Goal: Transaction & Acquisition: Purchase product/service

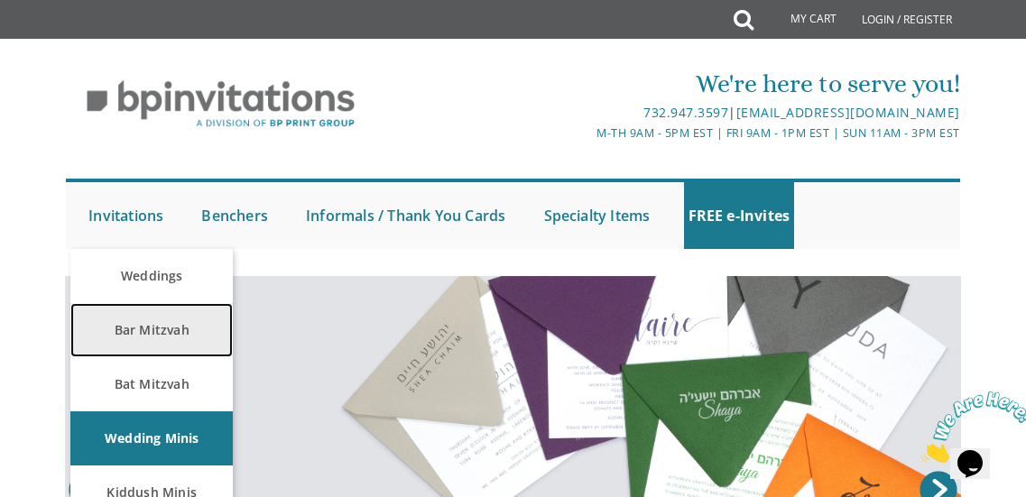
click at [164, 325] on link "Bar Mitzvah" at bounding box center [151, 330] width 162 height 54
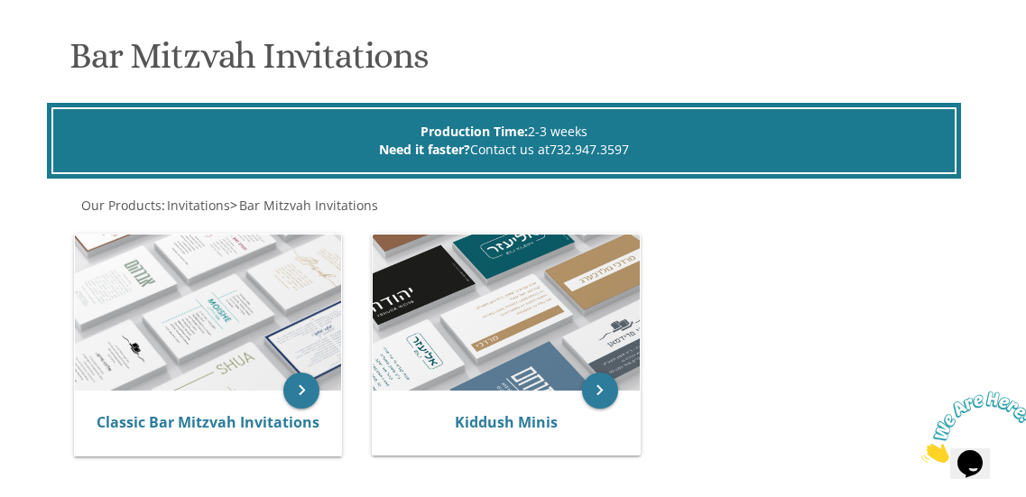
scroll to position [258, 0]
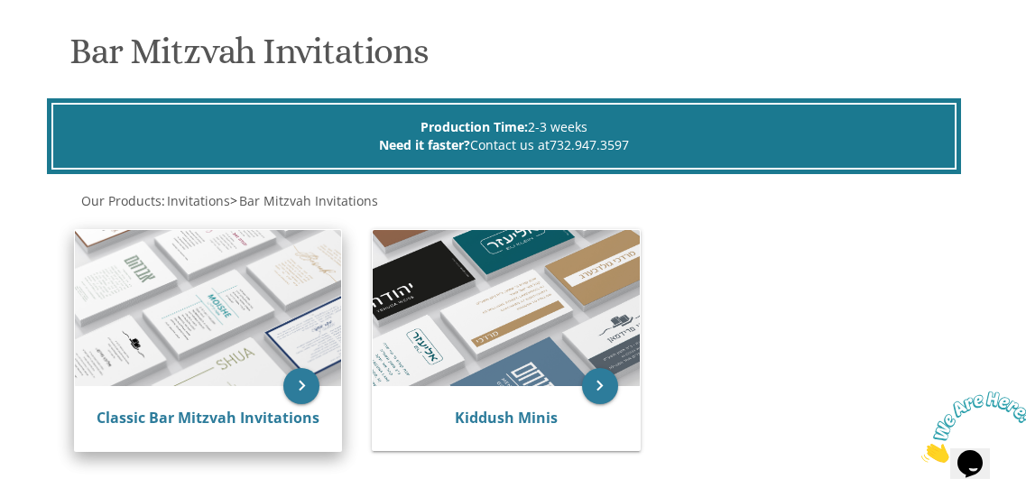
click at [225, 312] on img at bounding box center [208, 307] width 266 height 155
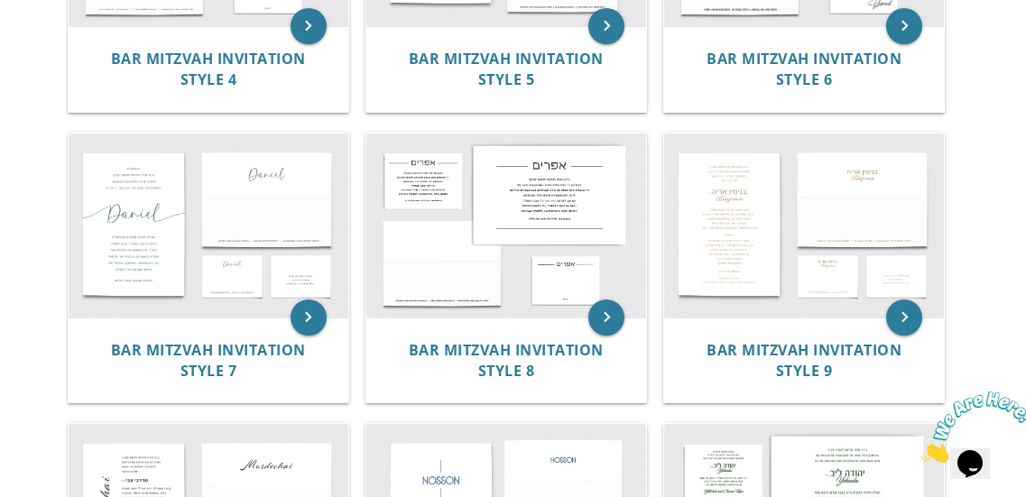
scroll to position [862, 0]
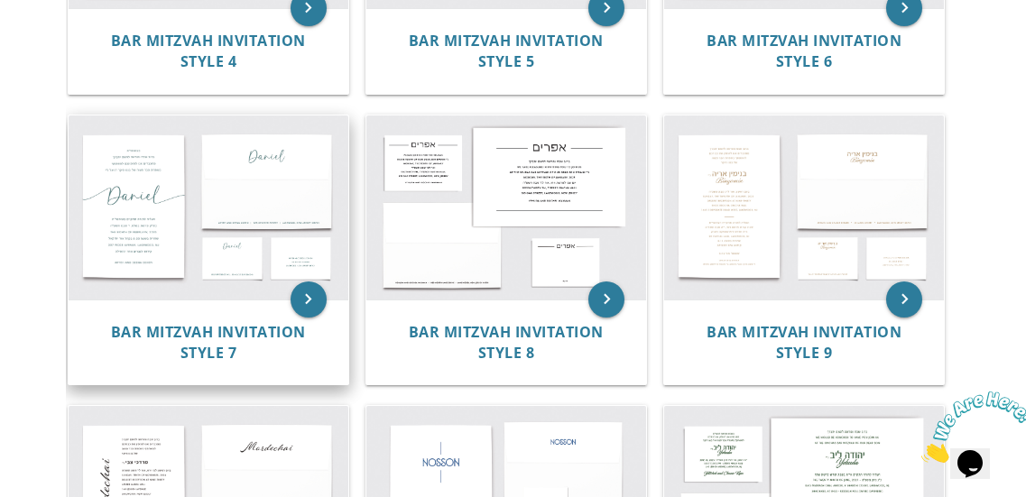
click at [236, 208] on img at bounding box center [209, 208] width 280 height 184
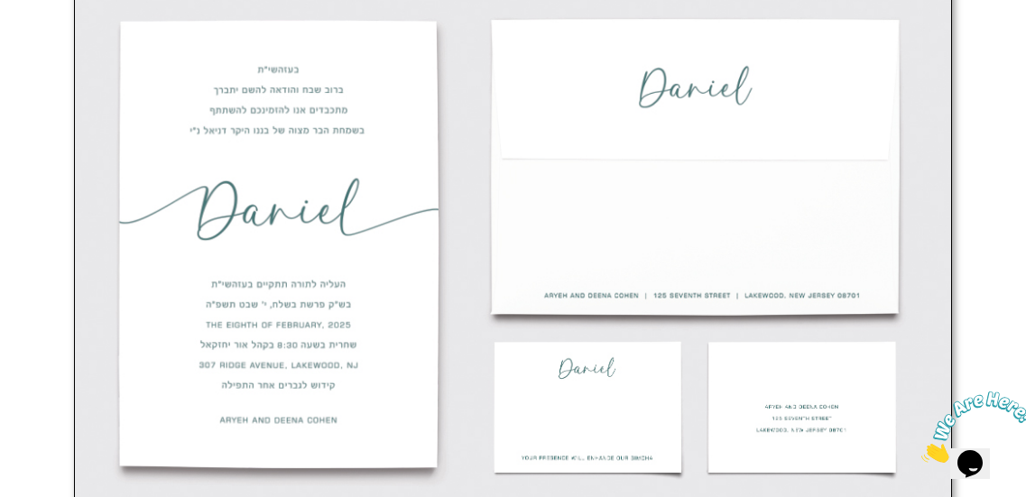
scroll to position [645, 0]
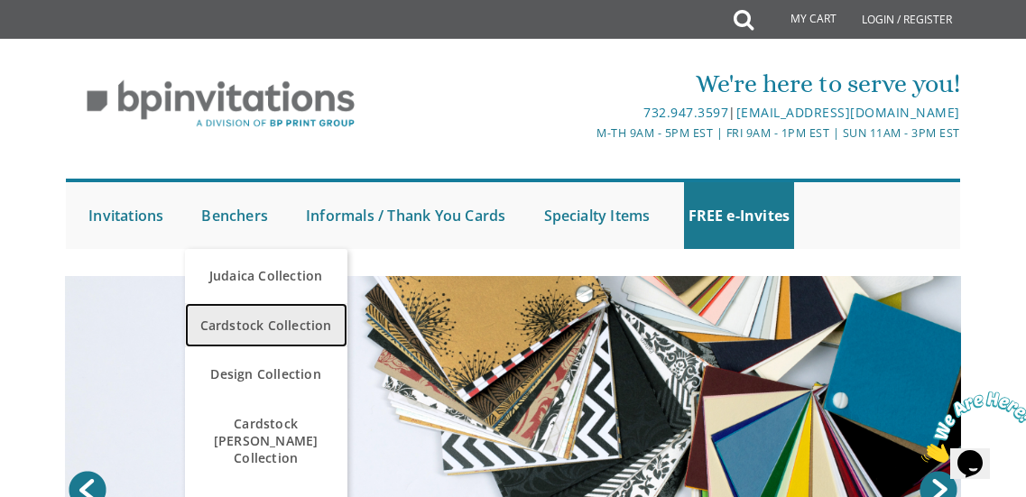
click at [254, 330] on span "Cardstock Collection" at bounding box center [266, 325] width 153 height 35
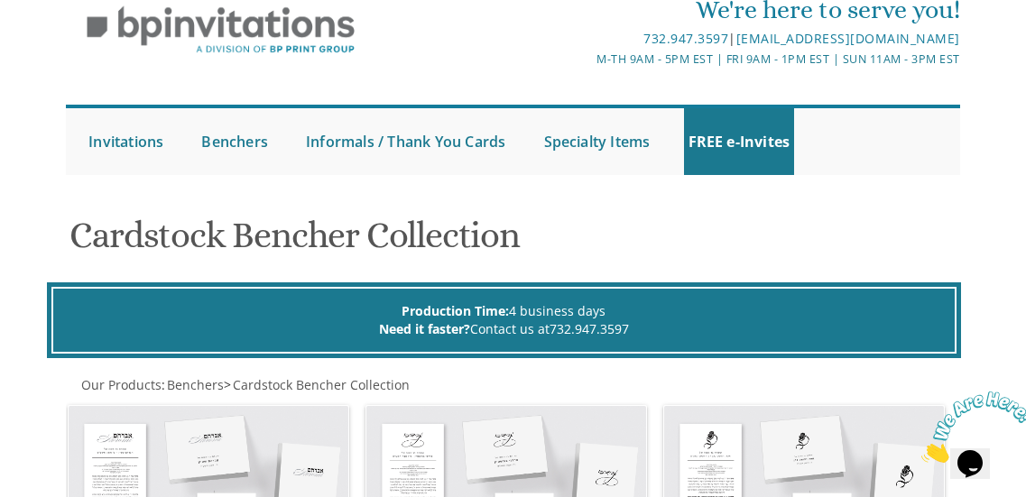
scroll to position [34, 0]
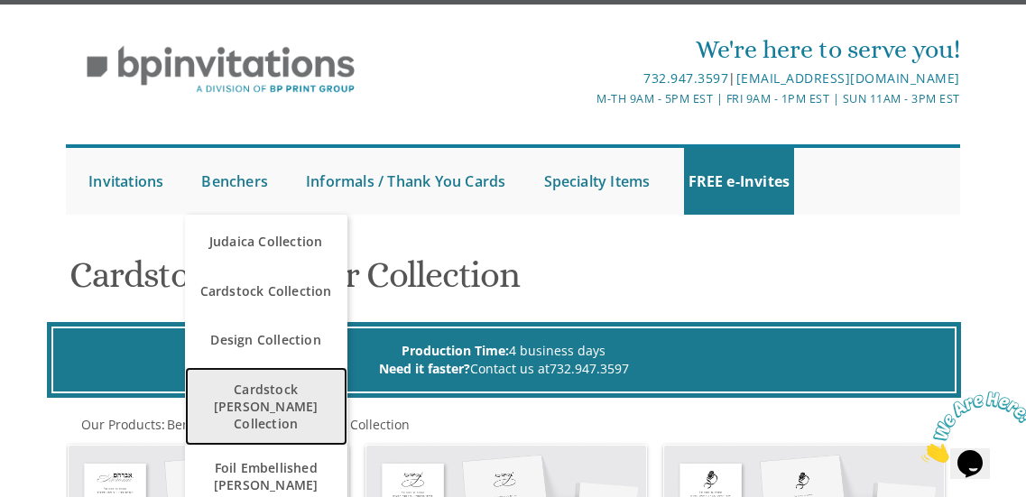
click at [254, 383] on span "Cardstock [PERSON_NAME] Collection" at bounding box center [266, 407] width 153 height 70
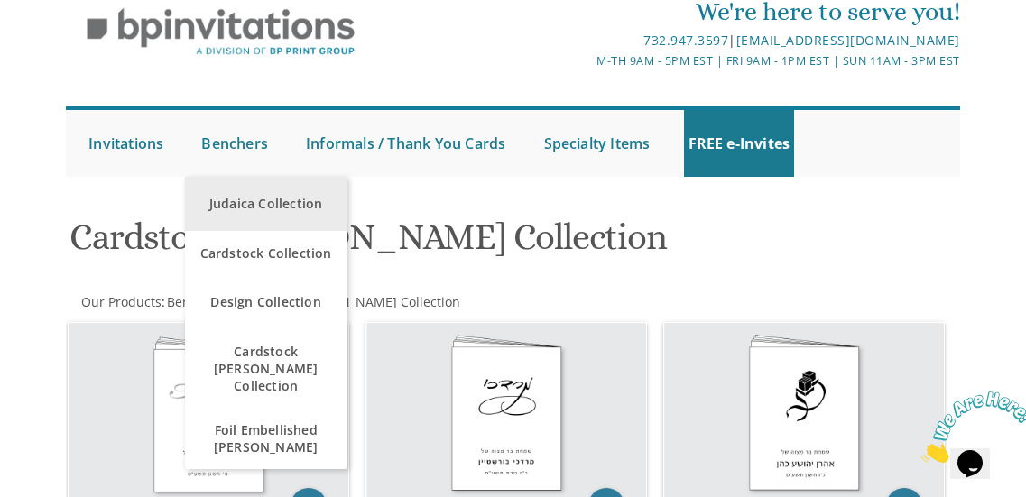
scroll to position [108, 0]
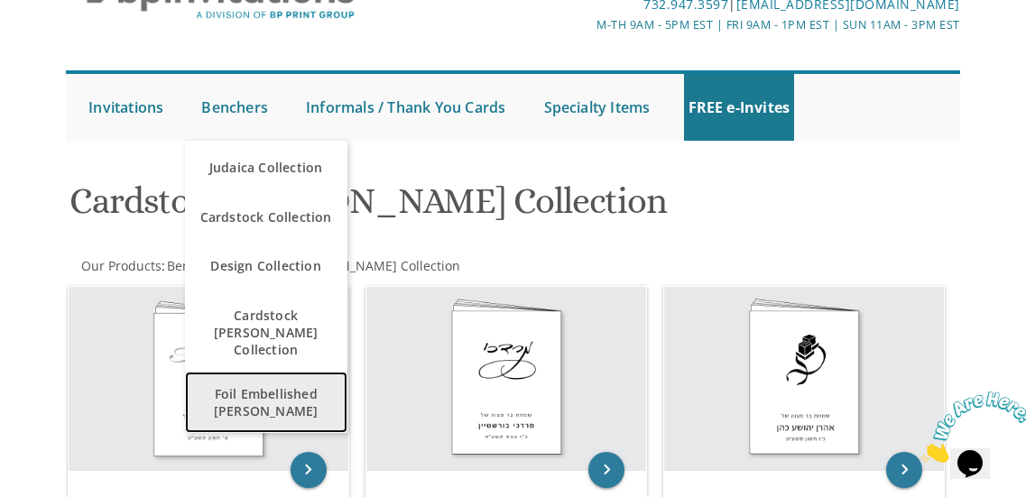
click at [300, 381] on span "Foil Embellished [PERSON_NAME]" at bounding box center [266, 402] width 153 height 52
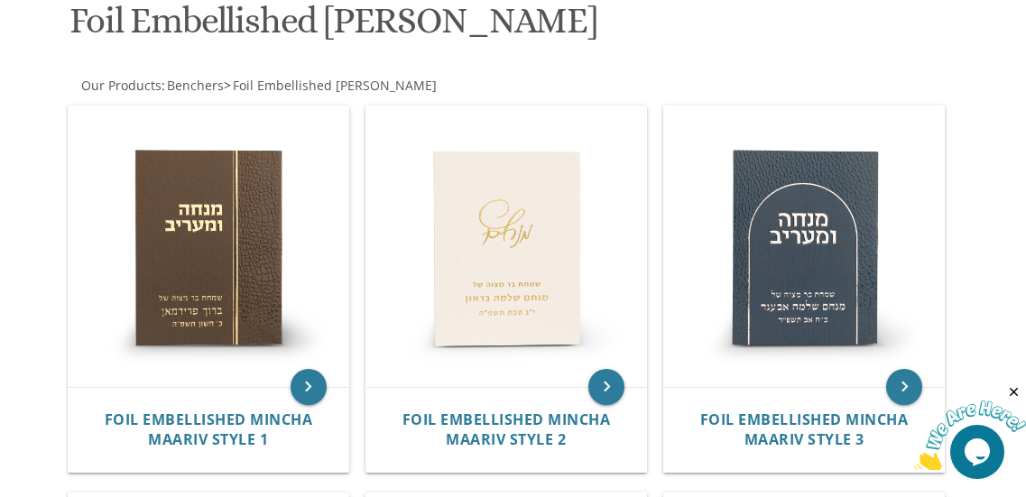
scroll to position [313, 0]
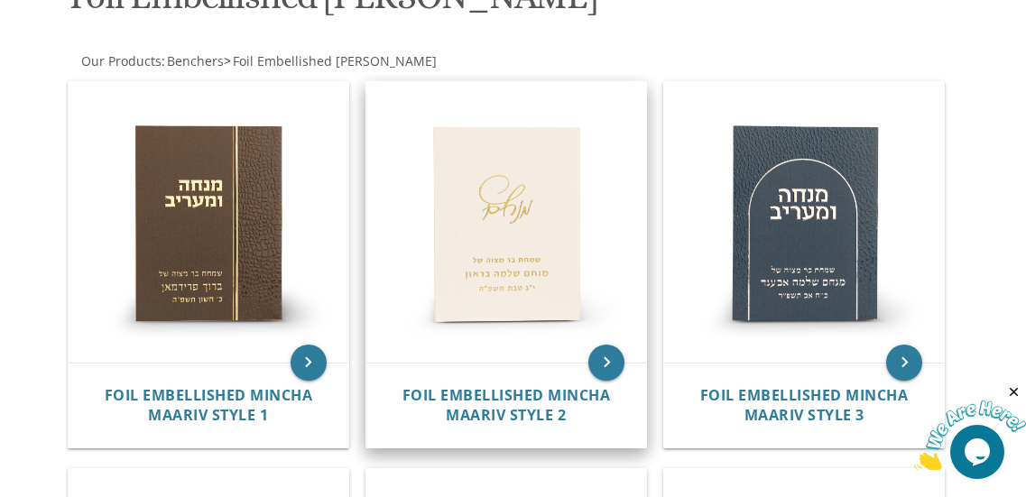
click at [524, 231] on img at bounding box center [507, 222] width 280 height 280
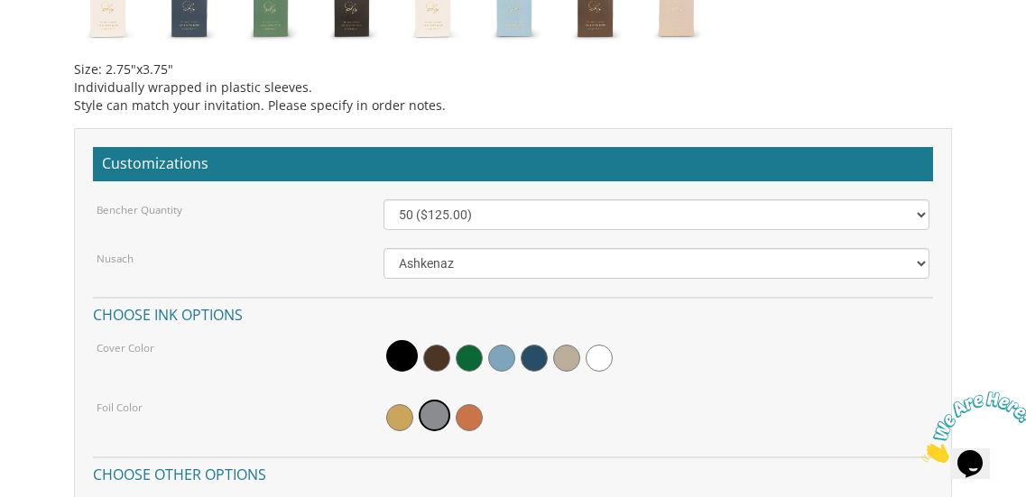
scroll to position [1599, 0]
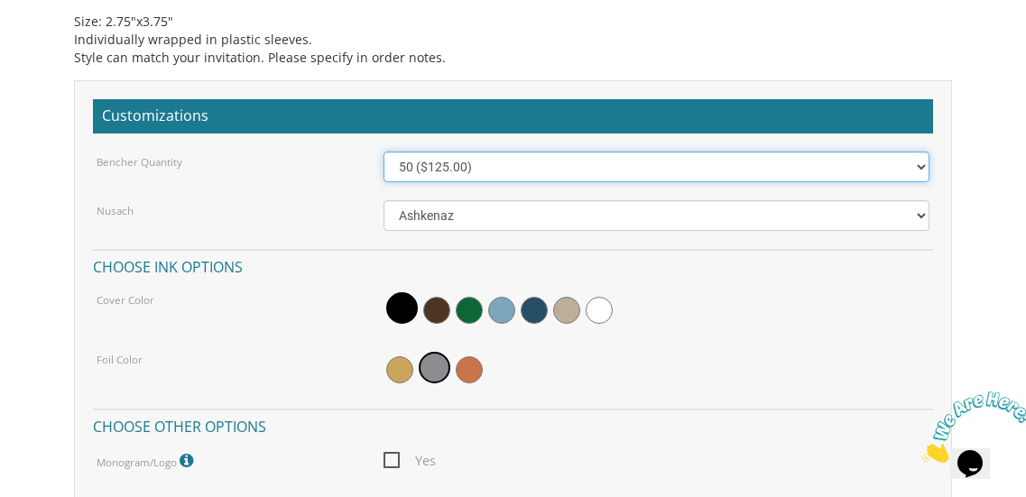
click at [806, 158] on select "50 ($125.00) 60 ($150.00) 70 ($175.00) 80 ($200.00) 90 ($225.00) 100 ($250.00) …" at bounding box center [657, 167] width 547 height 31
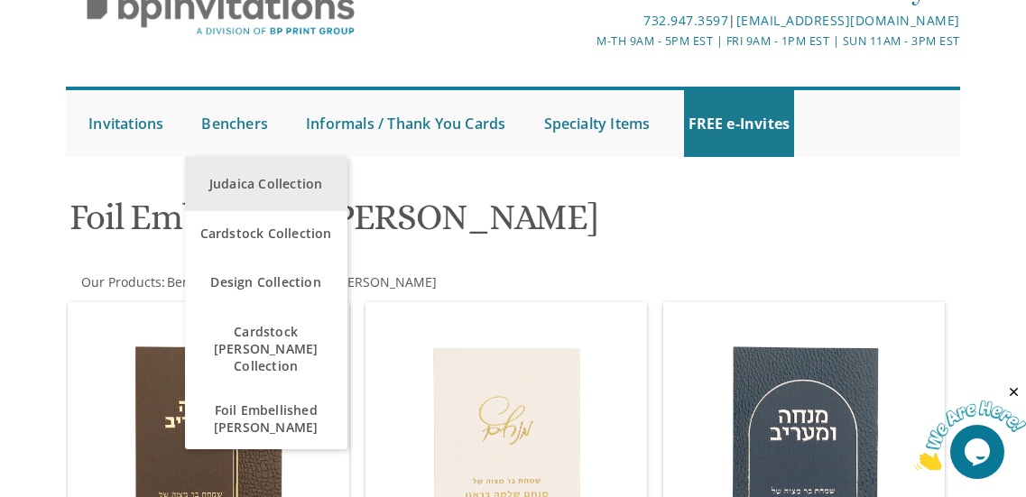
scroll to position [144, 0]
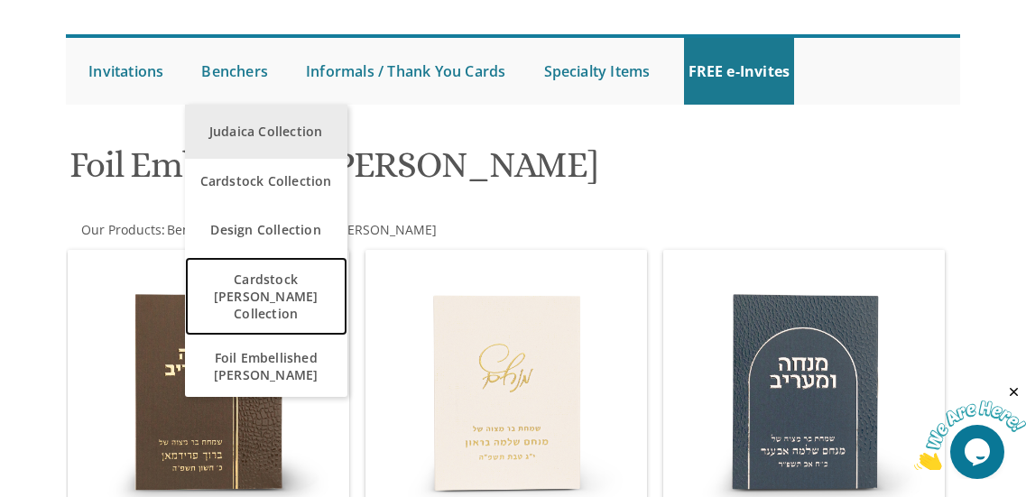
click at [249, 300] on span "Cardstock [PERSON_NAME] Collection" at bounding box center [266, 297] width 153 height 70
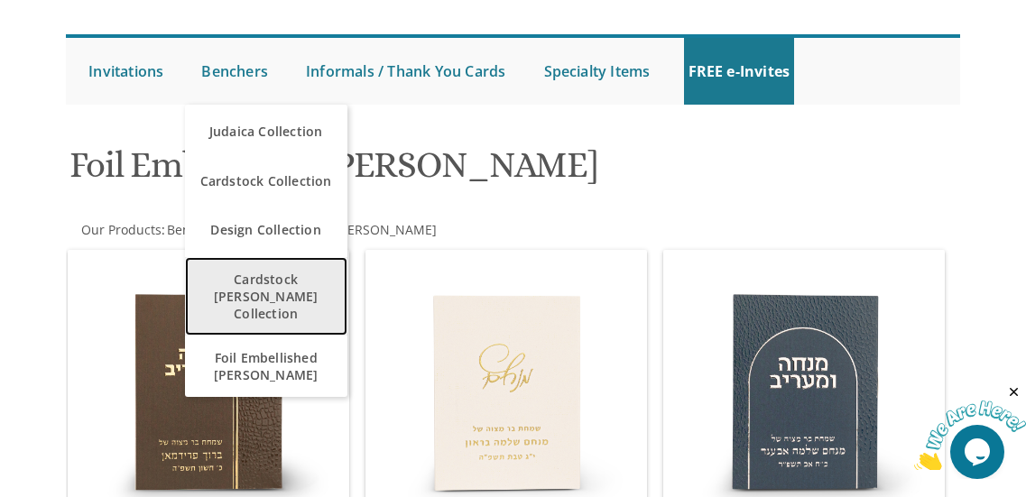
click at [263, 283] on span "Cardstock [PERSON_NAME] Collection" at bounding box center [266, 297] width 153 height 70
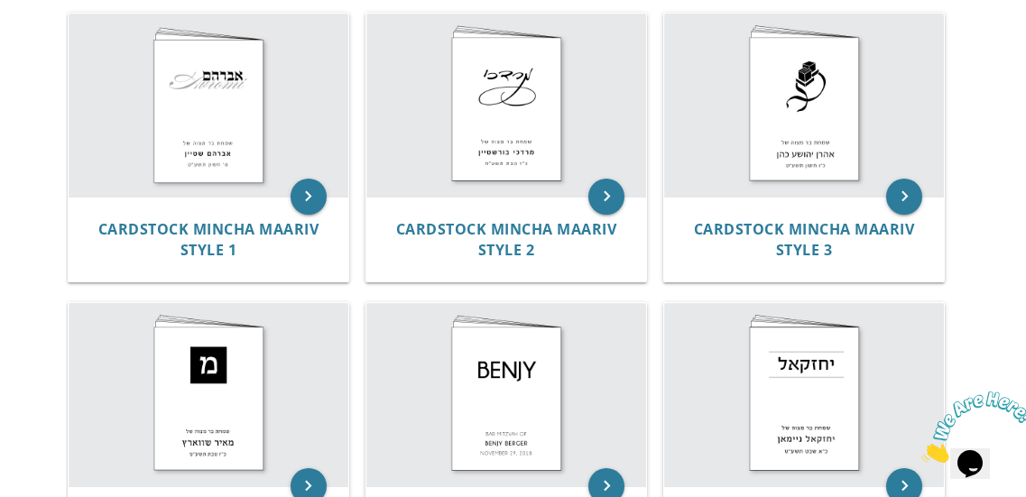
scroll to position [386, 0]
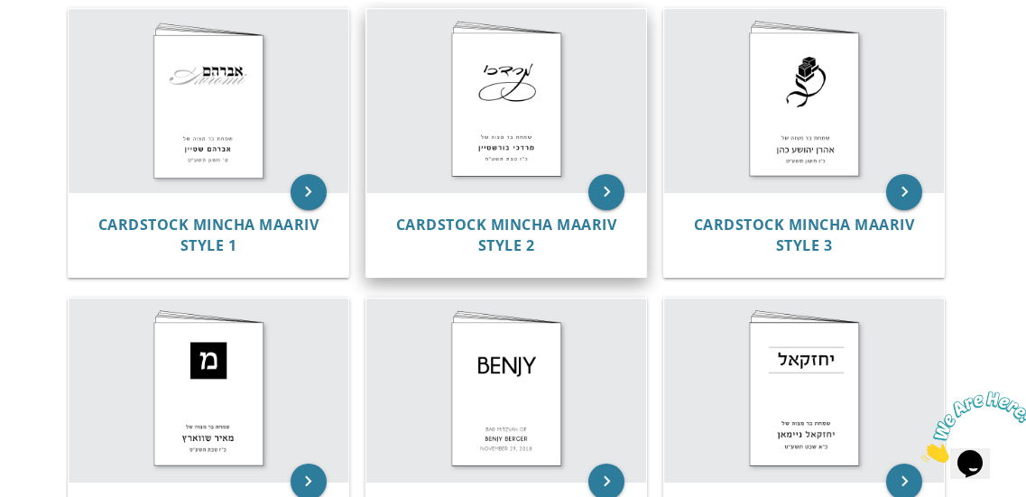
click at [521, 147] on img at bounding box center [507, 100] width 280 height 182
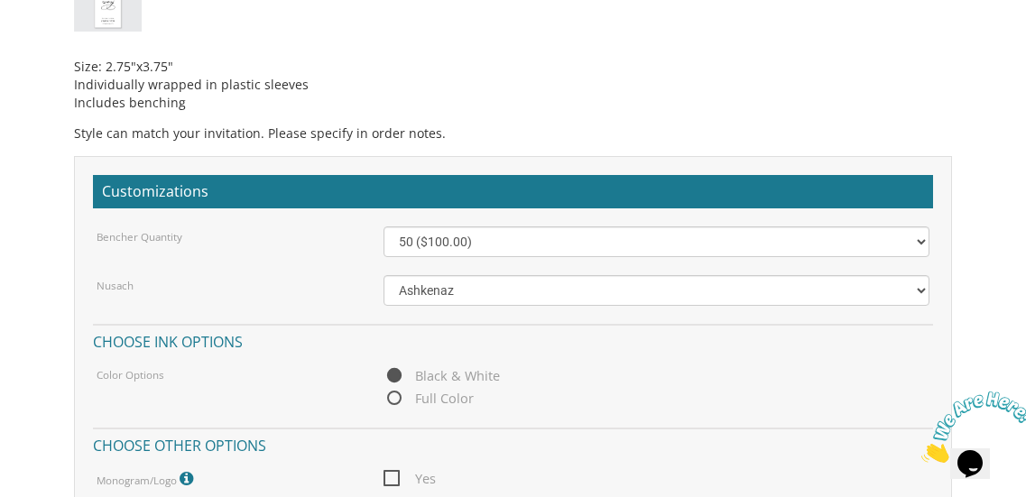
scroll to position [1241, 0]
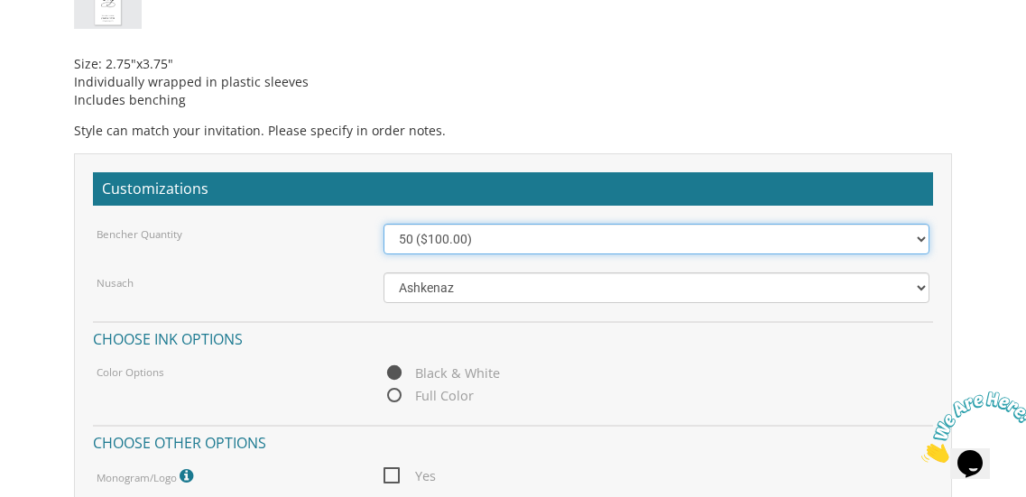
click at [802, 243] on select "50 ($100.00) 60 ($120.00) 70 ($140.00) 80 ($160.00) 90 ($180.00) 100 ($200.00) …" at bounding box center [657, 239] width 547 height 31
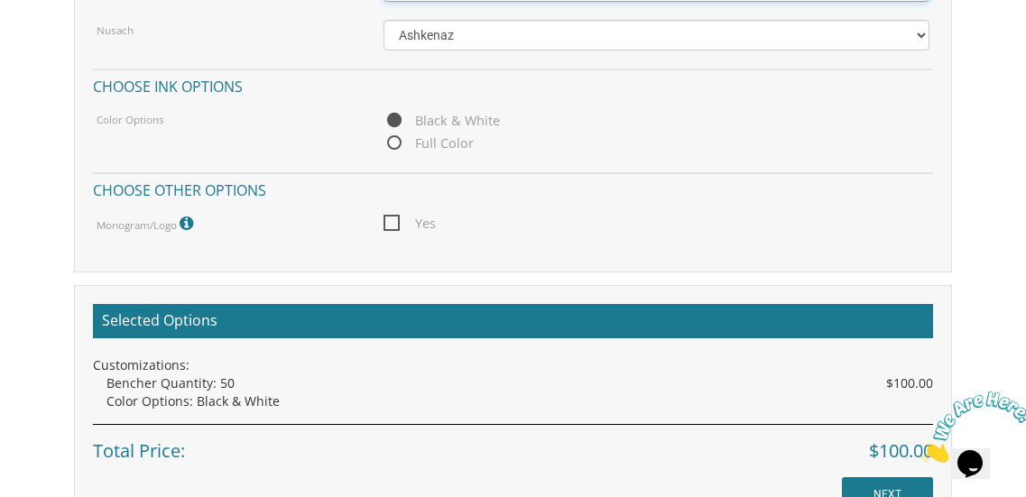
scroll to position [1540, 0]
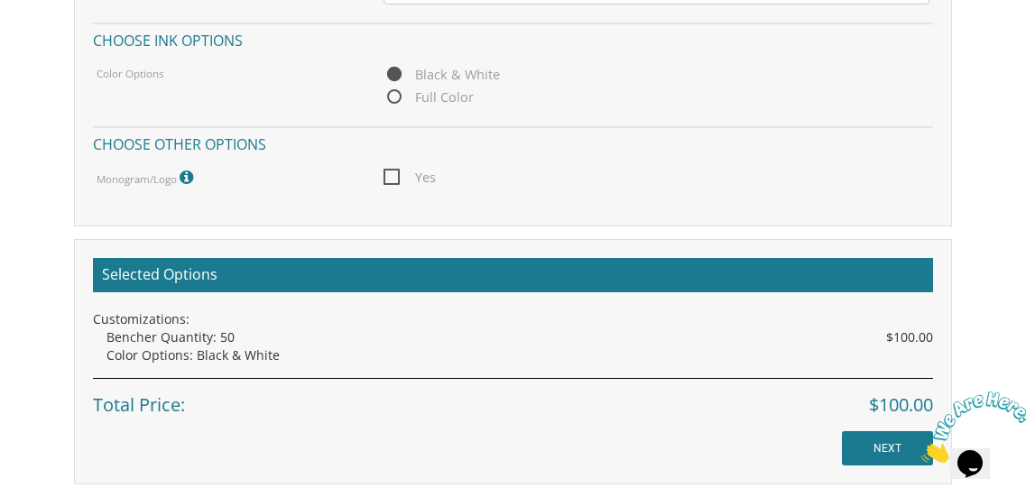
click at [394, 175] on span "Yes" at bounding box center [410, 177] width 52 height 23
click at [394, 175] on input "Yes" at bounding box center [390, 176] width 12 height 12
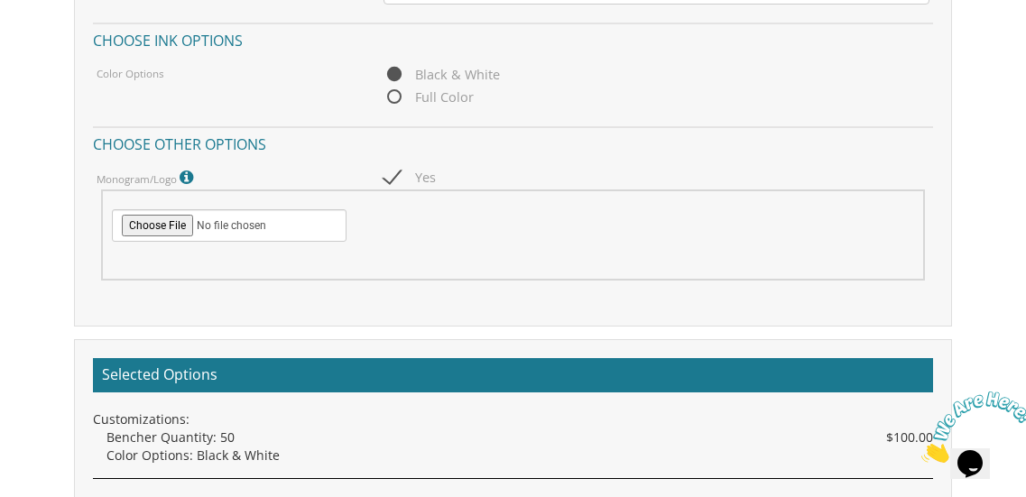
click at [394, 175] on span "Yes" at bounding box center [410, 177] width 52 height 23
click at [394, 175] on input "Yes" at bounding box center [390, 176] width 12 height 12
checkbox input "false"
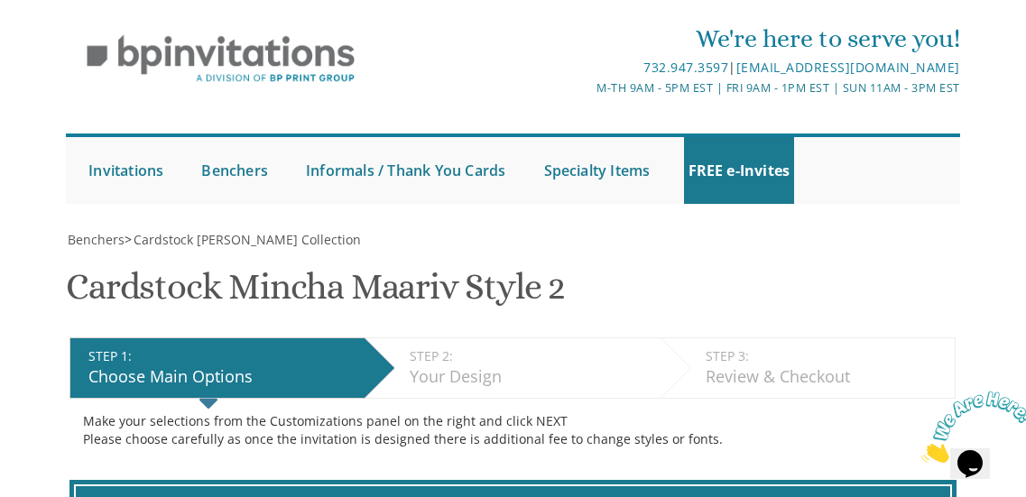
scroll to position [0, 0]
